Goal: Entertainment & Leisure: Consume media (video, audio)

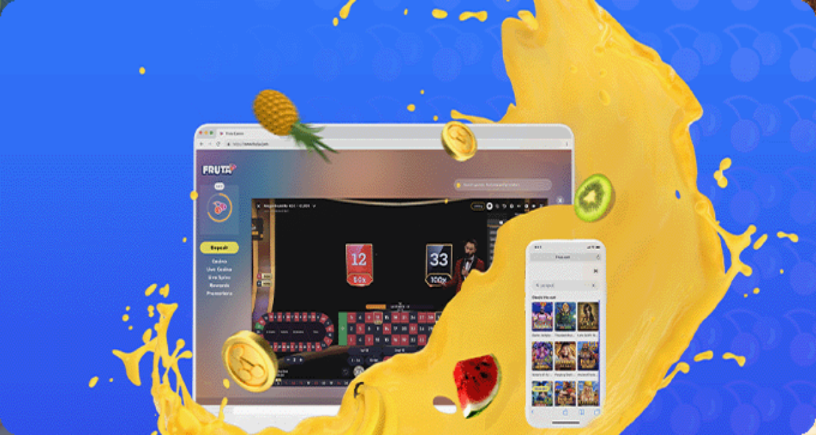
drag, startPoint x: 22, startPoint y: 274, endPoint x: 5, endPoint y: 274, distance: 17.3
click at [5, 102] on div "Talletus 0.00 € Kirjaudu Kasino Live Kasino Tarjoukset" at bounding box center [408, 71] width 806 height 61
click at [76, 53] on span "Kirjaudu" at bounding box center [92, 48] width 33 height 10
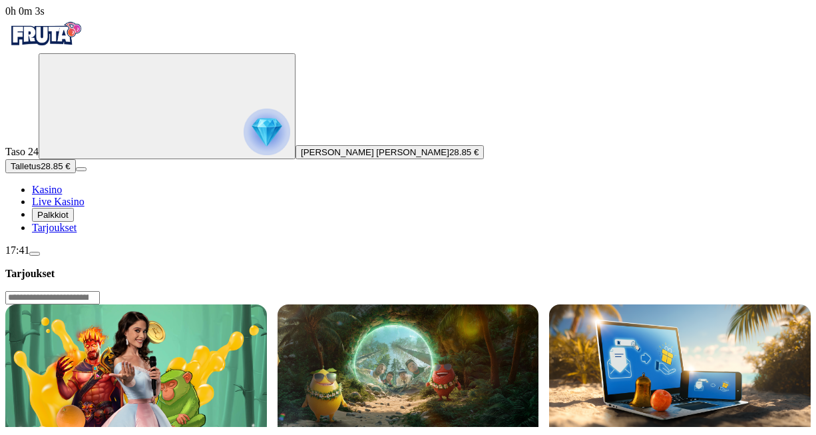
drag, startPoint x: 814, startPoint y: 97, endPoint x: 819, endPoint y: 121, distance: 24.6
click at [62, 195] on span "Kasino" at bounding box center [47, 189] width 30 height 11
